Goal: Task Accomplishment & Management: Use online tool/utility

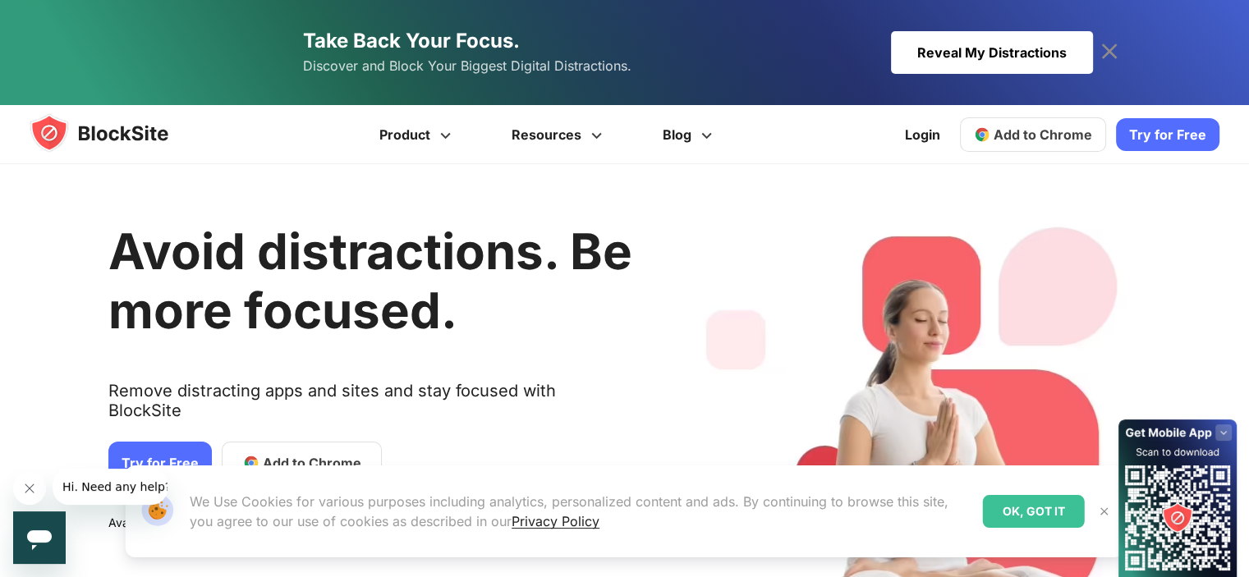
click at [325, 346] on div "Avoid distractions. Be more focused. Remove distracting apps and sites and stay…" at bounding box center [370, 430] width 524 height 483
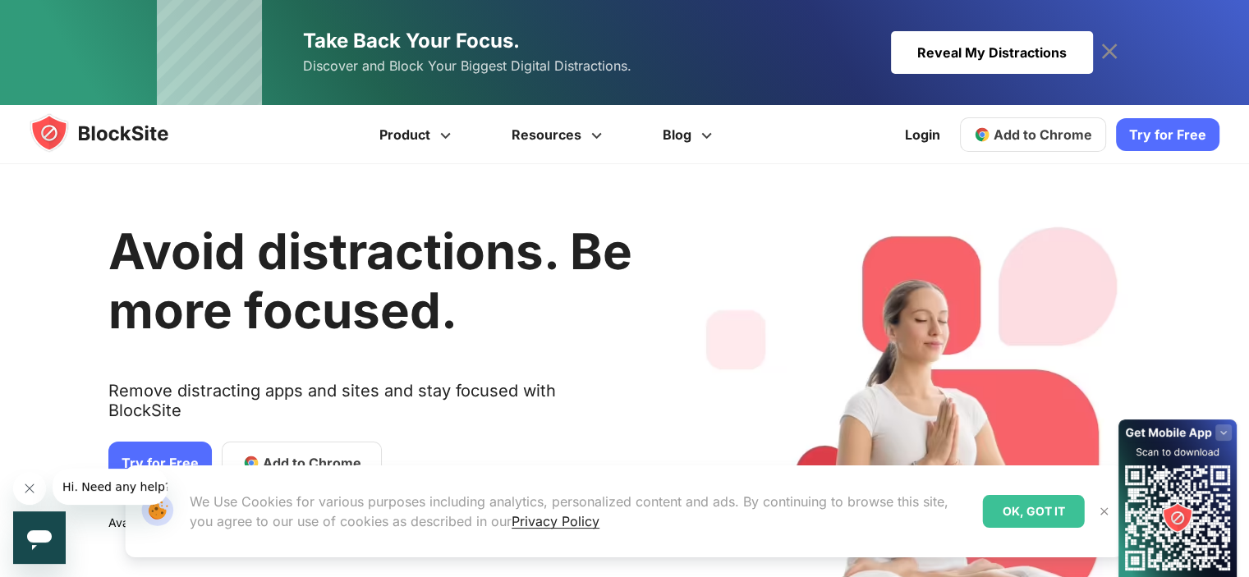
click at [308, 449] on div "Our Website uses cookies We Use Cookies for various purposes including analytic…" at bounding box center [624, 511] width 1039 height 131
click at [271, 453] on span "Add to Chrome" at bounding box center [312, 463] width 99 height 20
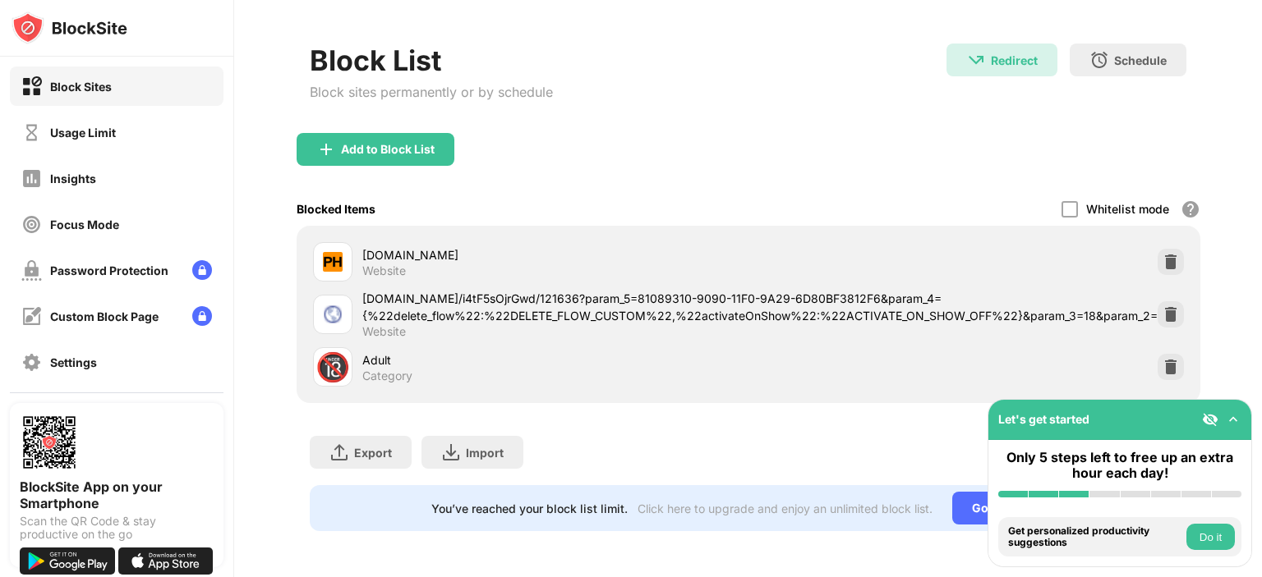
scroll to position [70, 0]
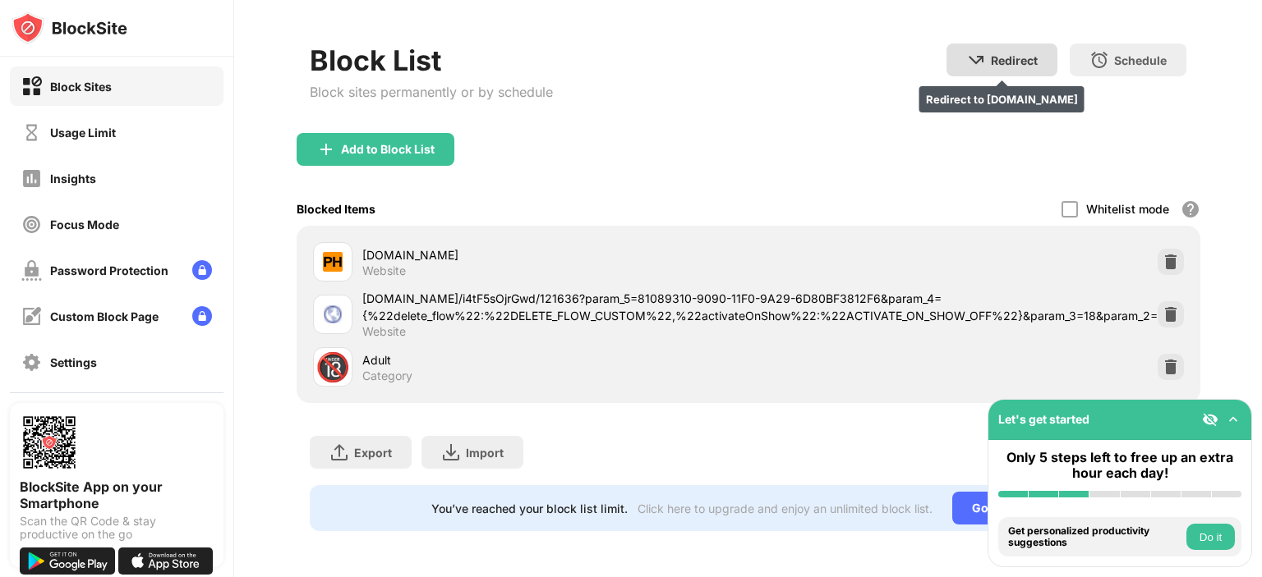
click at [990, 53] on div "Redirect" at bounding box center [1013, 60] width 47 height 14
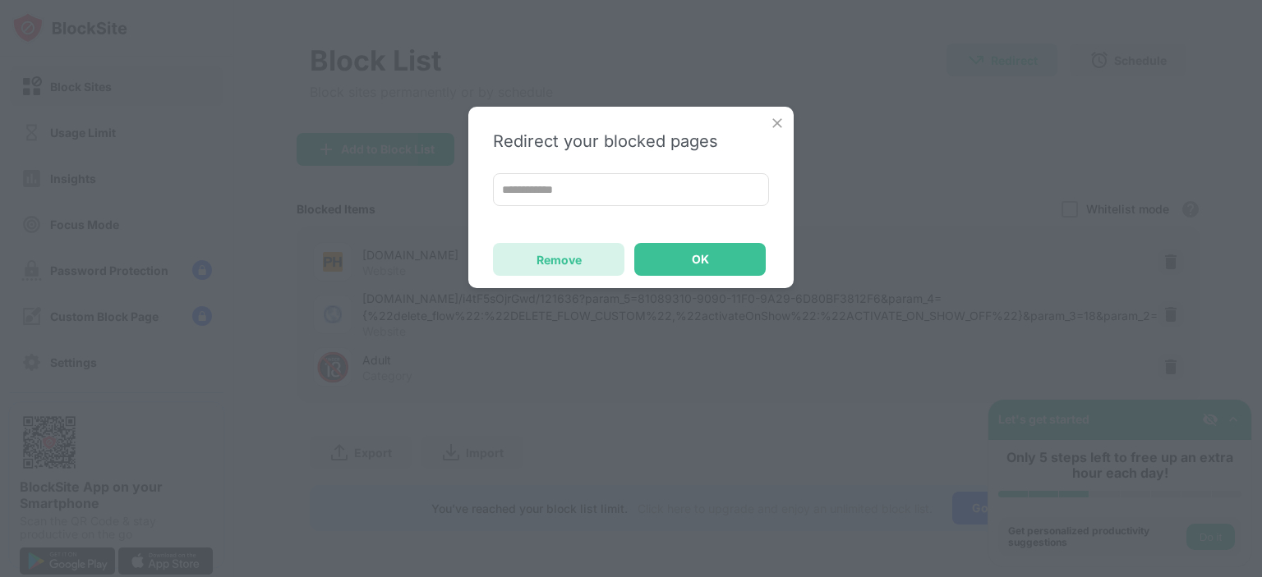
click at [604, 258] on div "Remove" at bounding box center [558, 259] width 131 height 33
